Goal: Entertainment & Leisure: Consume media (video, audio)

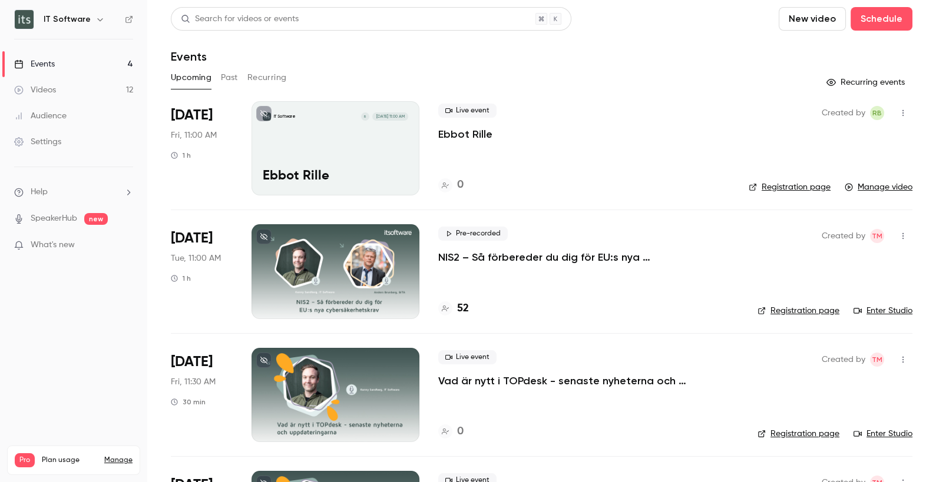
click at [49, 64] on div "Events" at bounding box center [34, 64] width 41 height 12
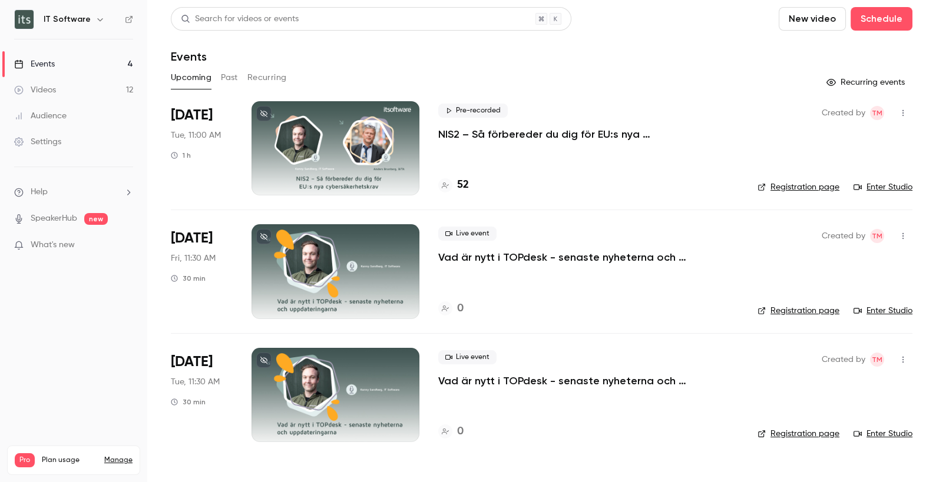
click at [29, 85] on div "Videos" at bounding box center [35, 90] width 42 height 12
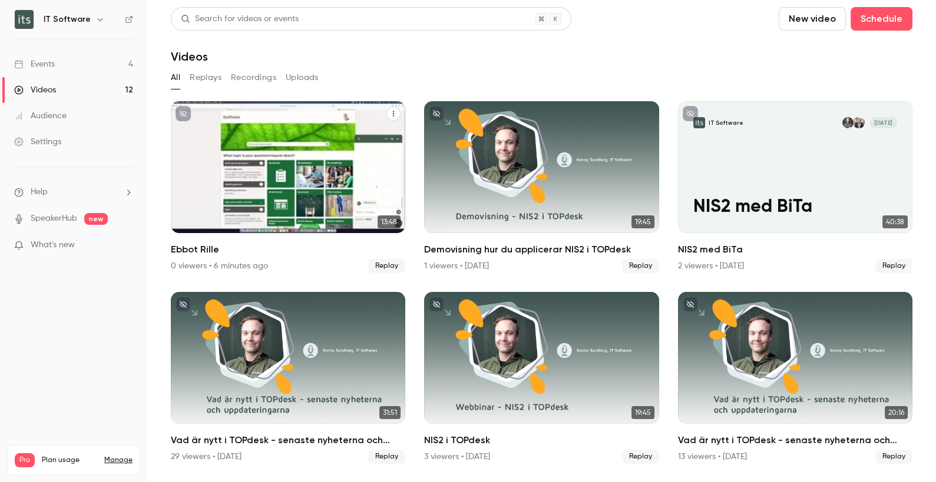
click at [357, 168] on div "IT Software R [DATE] Ebbot Rille" at bounding box center [288, 167] width 234 height 132
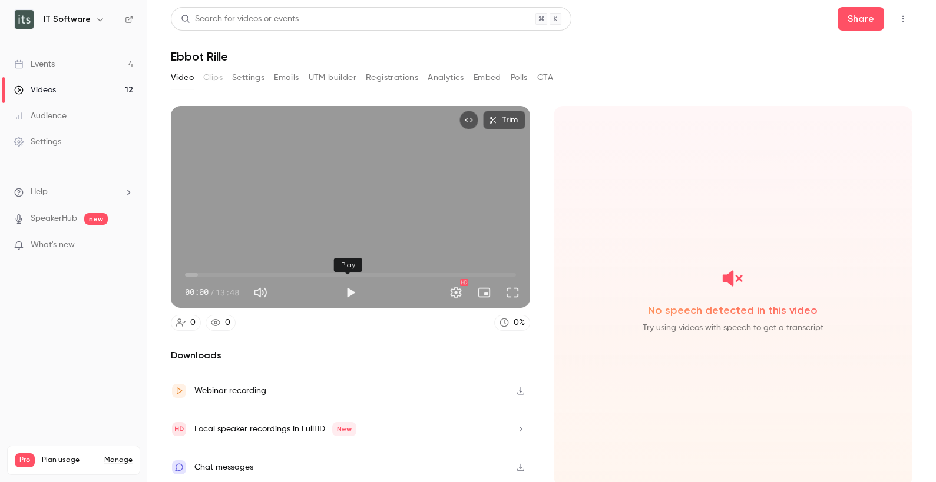
click at [348, 287] on button "Play" at bounding box center [351, 293] width 24 height 24
click at [211, 267] on span "00:19" at bounding box center [350, 275] width 331 height 19
click at [242, 271] on span "01:06" at bounding box center [350, 275] width 331 height 19
click at [265, 271] on span "03:23" at bounding box center [350, 275] width 331 height 19
click at [299, 270] on span "03:24" at bounding box center [350, 275] width 331 height 19
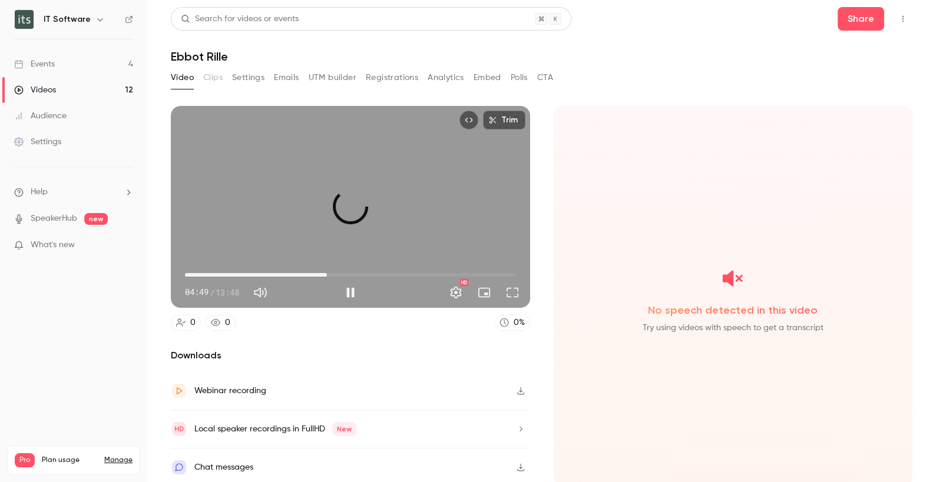
click at [324, 270] on span "05:54" at bounding box center [350, 275] width 331 height 19
click at [357, 270] on span "07:17" at bounding box center [350, 275] width 331 height 19
click at [400, 271] on span "09:06" at bounding box center [350, 275] width 331 height 19
click at [430, 270] on span "09:06" at bounding box center [350, 275] width 331 height 19
click at [455, 271] on span "11:27" at bounding box center [350, 275] width 331 height 19
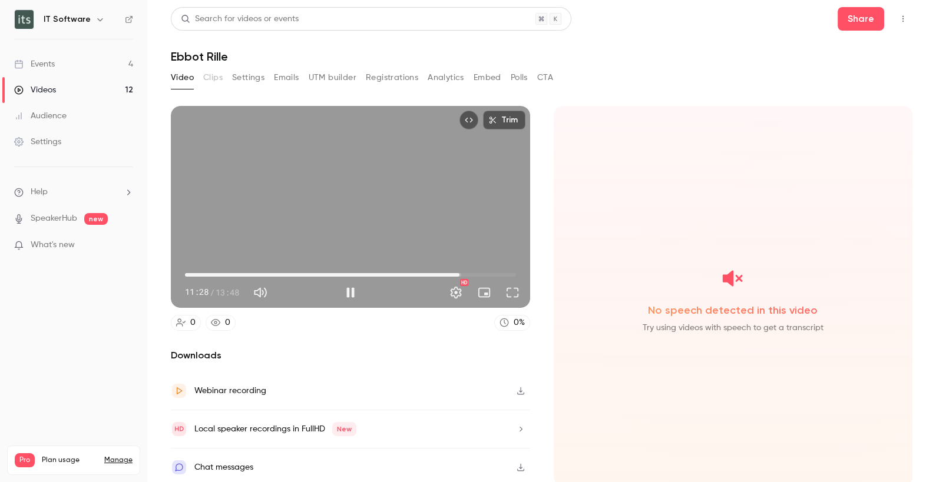
click at [483, 271] on span "11:28" at bounding box center [350, 275] width 331 height 19
click at [499, 271] on span "12:38" at bounding box center [350, 275] width 331 height 19
click at [505, 273] on span at bounding box center [507, 273] width 6 height 2
drag, startPoint x: 500, startPoint y: 273, endPoint x: 515, endPoint y: 273, distance: 14.7
click at [515, 273] on div "Full screen" at bounding box center [508, 265] width 50 height 26
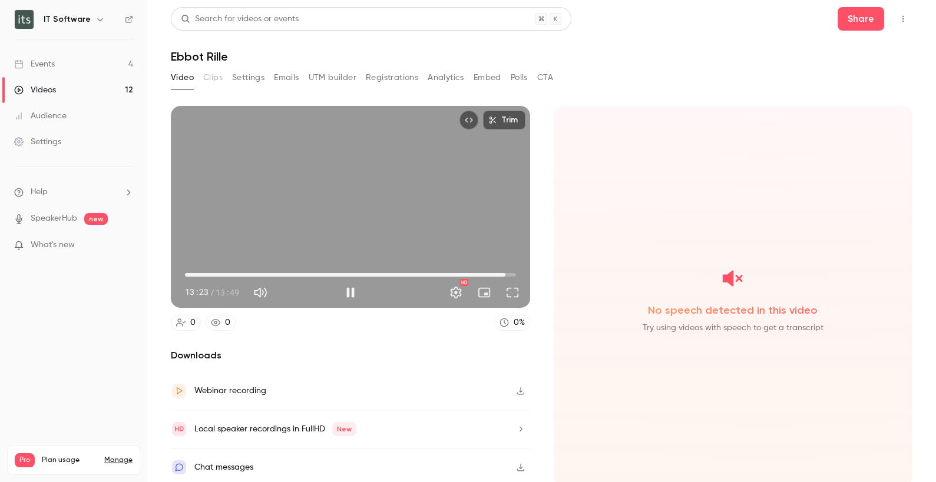
click at [503, 273] on span "13:23" at bounding box center [505, 275] width 4 height 4
click at [507, 273] on span "13:30" at bounding box center [508, 275] width 4 height 4
click at [512, 273] on span "13:41" at bounding box center [512, 275] width 4 height 4
click at [513, 273] on span "13:49" at bounding box center [515, 275] width 4 height 4
click at [516, 273] on span "13:49" at bounding box center [515, 275] width 4 height 4
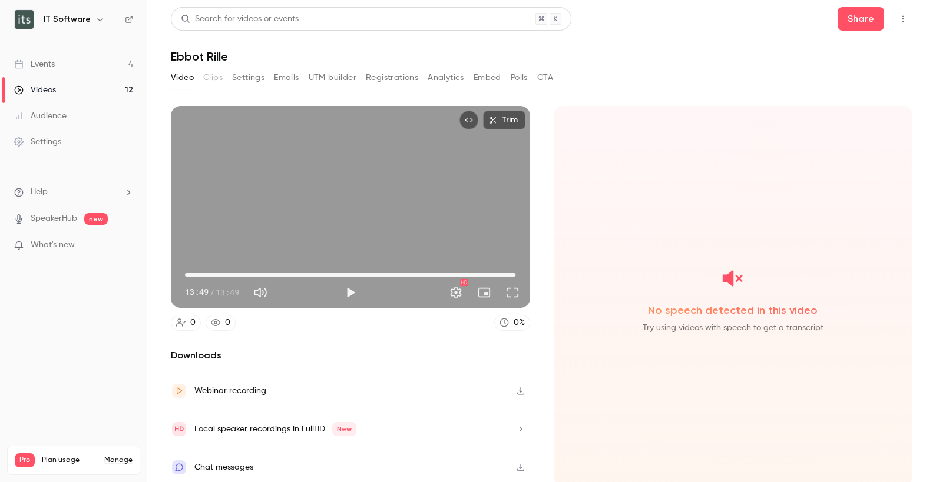
click at [519, 271] on div "13:49 13:49 / 13:49 HD" at bounding box center [350, 282] width 359 height 49
type input "*****"
click at [38, 81] on link "Videos 12" at bounding box center [73, 90] width 147 height 26
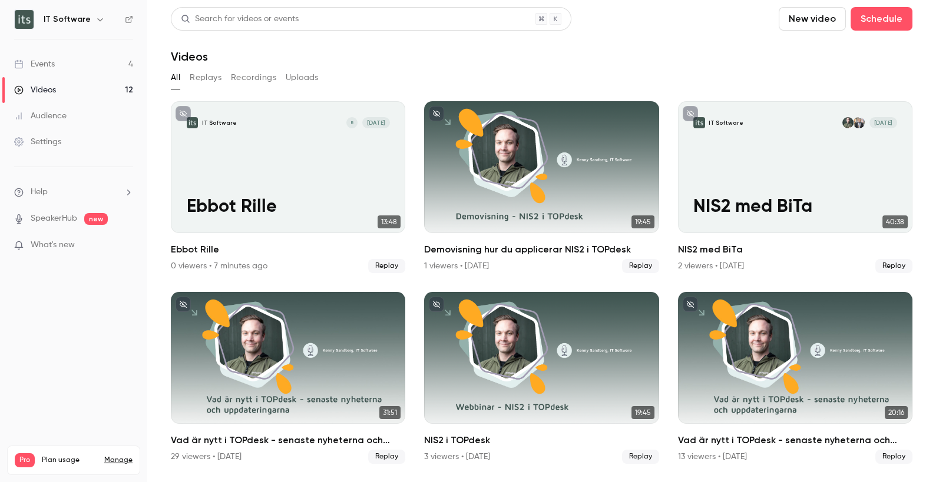
click at [242, 74] on button "Recordings" at bounding box center [253, 77] width 45 height 19
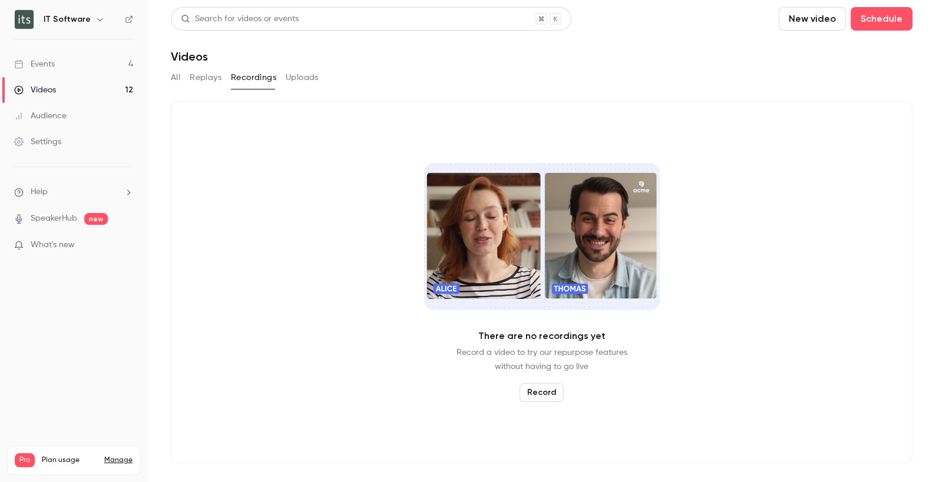
click at [200, 77] on button "Replays" at bounding box center [206, 77] width 32 height 19
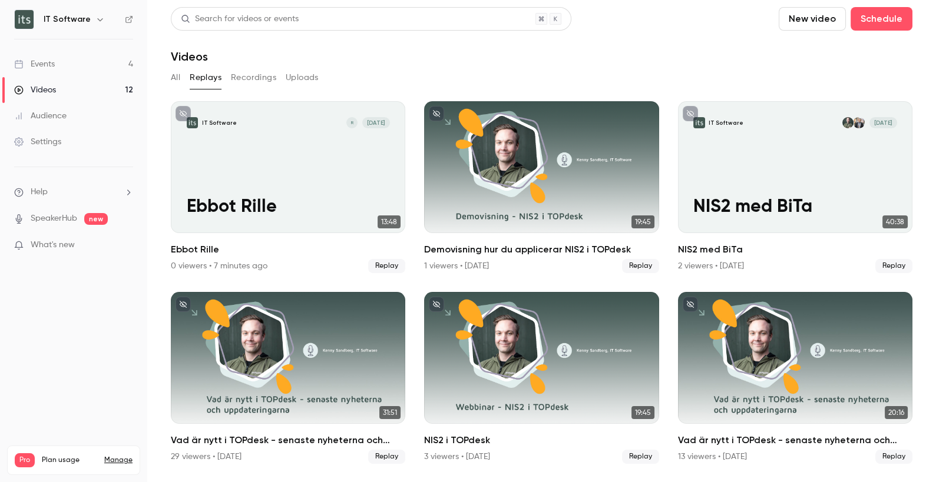
click at [300, 75] on button "Uploads" at bounding box center [302, 77] width 33 height 19
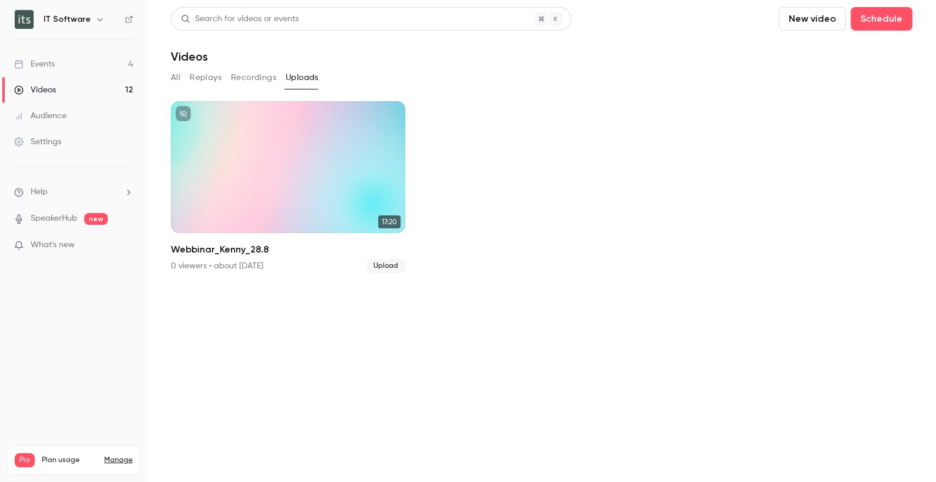
click at [174, 75] on button "All" at bounding box center [175, 77] width 9 height 19
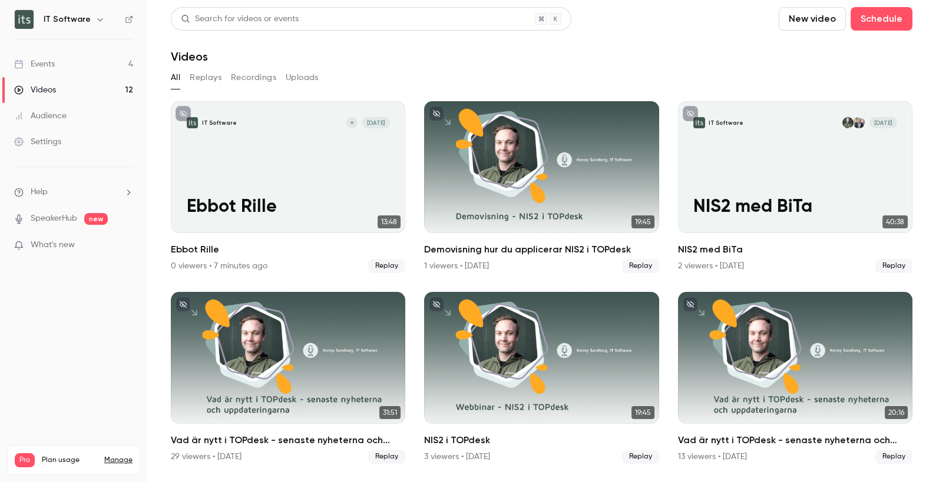
click at [53, 62] on div "Events" at bounding box center [34, 64] width 41 height 12
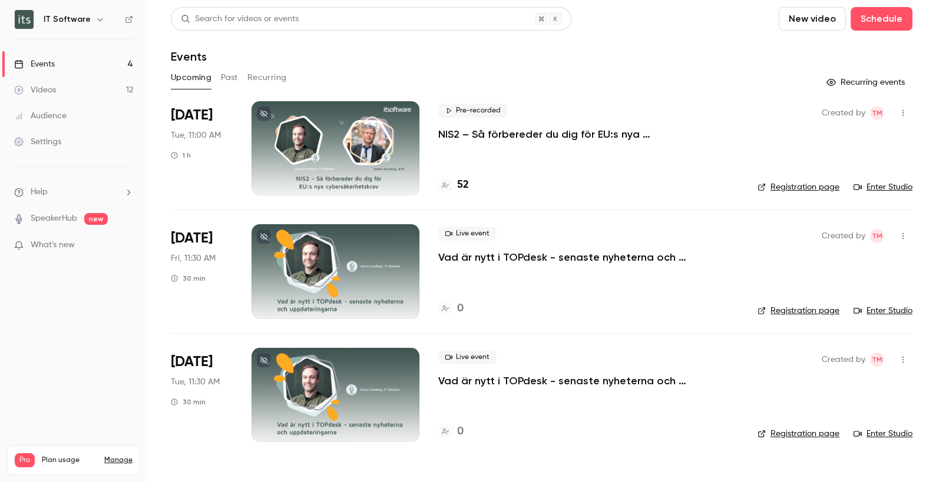
click at [30, 362] on nav "IT Software Events 4 Videos 12 Audience Settings Help SpeakerHub new What's new…" at bounding box center [73, 241] width 147 height 482
click at [54, 83] on link "Videos 12" at bounding box center [73, 90] width 147 height 26
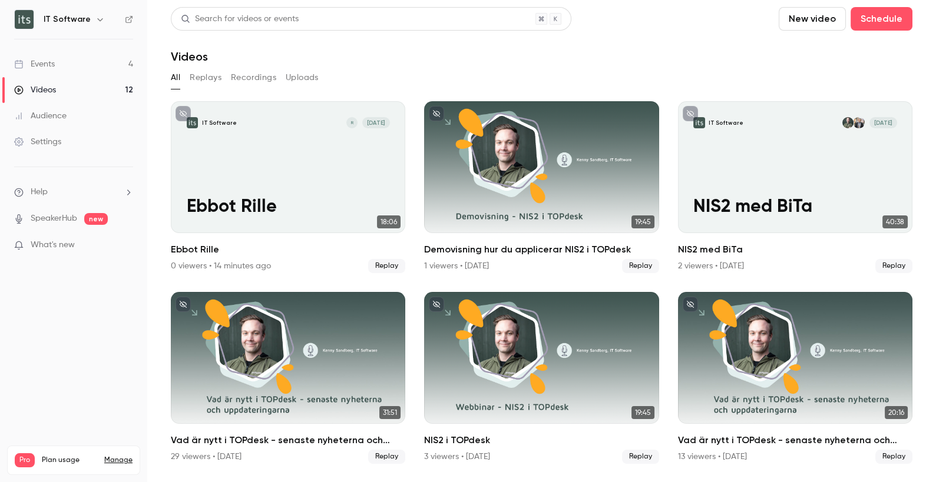
click at [47, 61] on div "Events" at bounding box center [34, 64] width 41 height 12
